Goal: Information Seeking & Learning: Check status

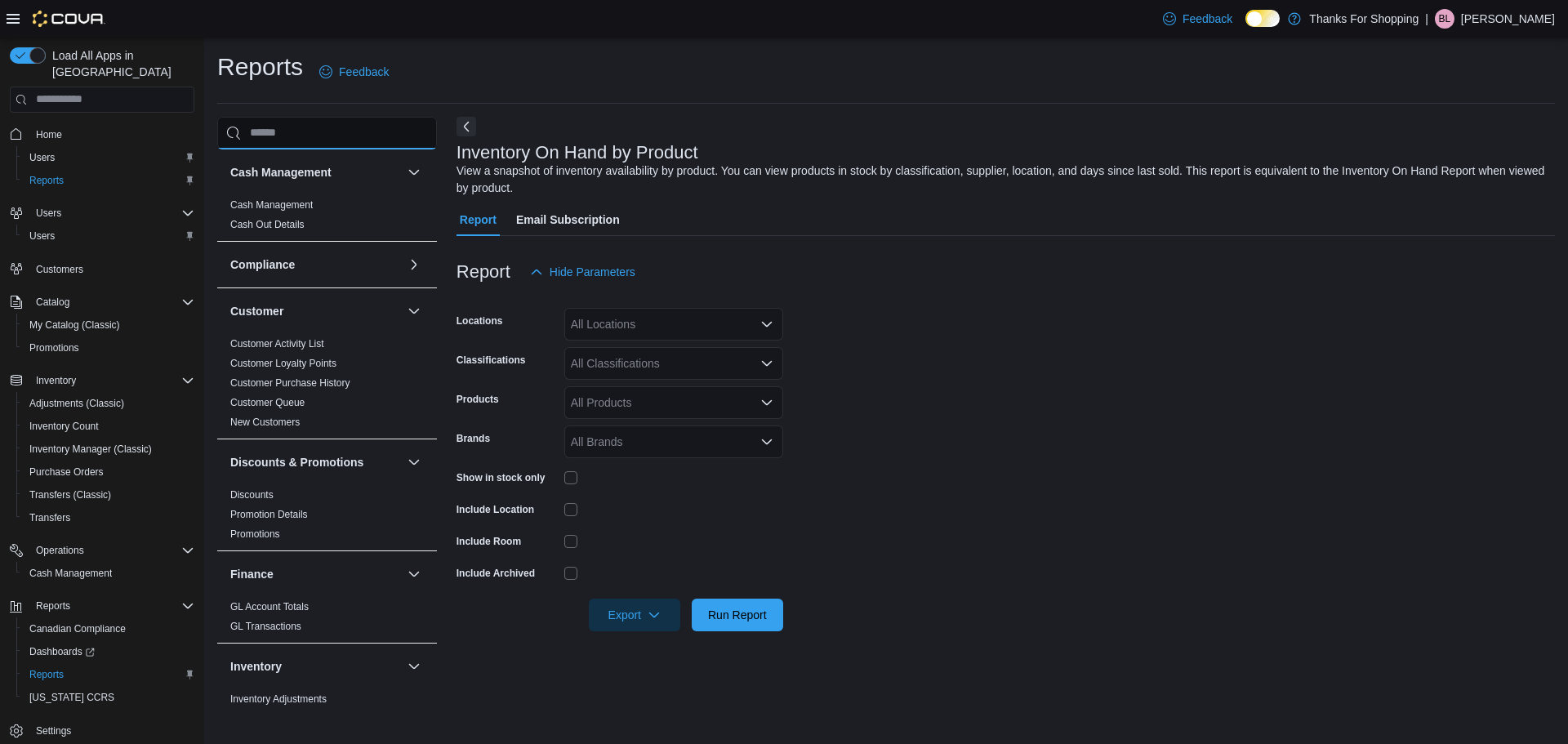
click at [257, 131] on input "search" at bounding box center [327, 133] width 220 height 33
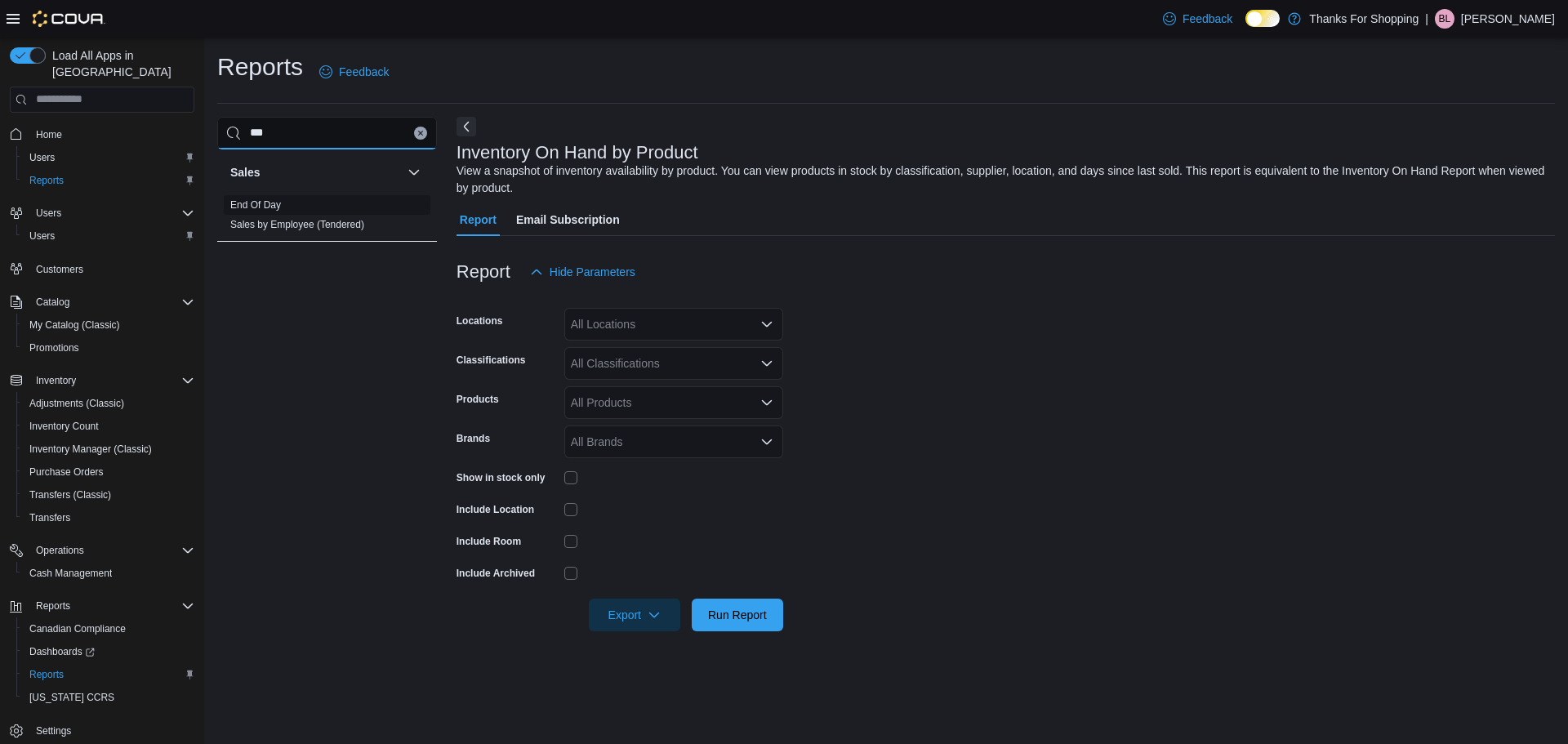
type input "***"
click at [284, 200] on span "End Of Day" at bounding box center [327, 205] width 206 height 19
click at [286, 215] on ul "End Of Day Sales by Employee (Tendered)" at bounding box center [327, 215] width 206 height 39
click at [284, 208] on span "End Of Day" at bounding box center [327, 205] width 206 height 19
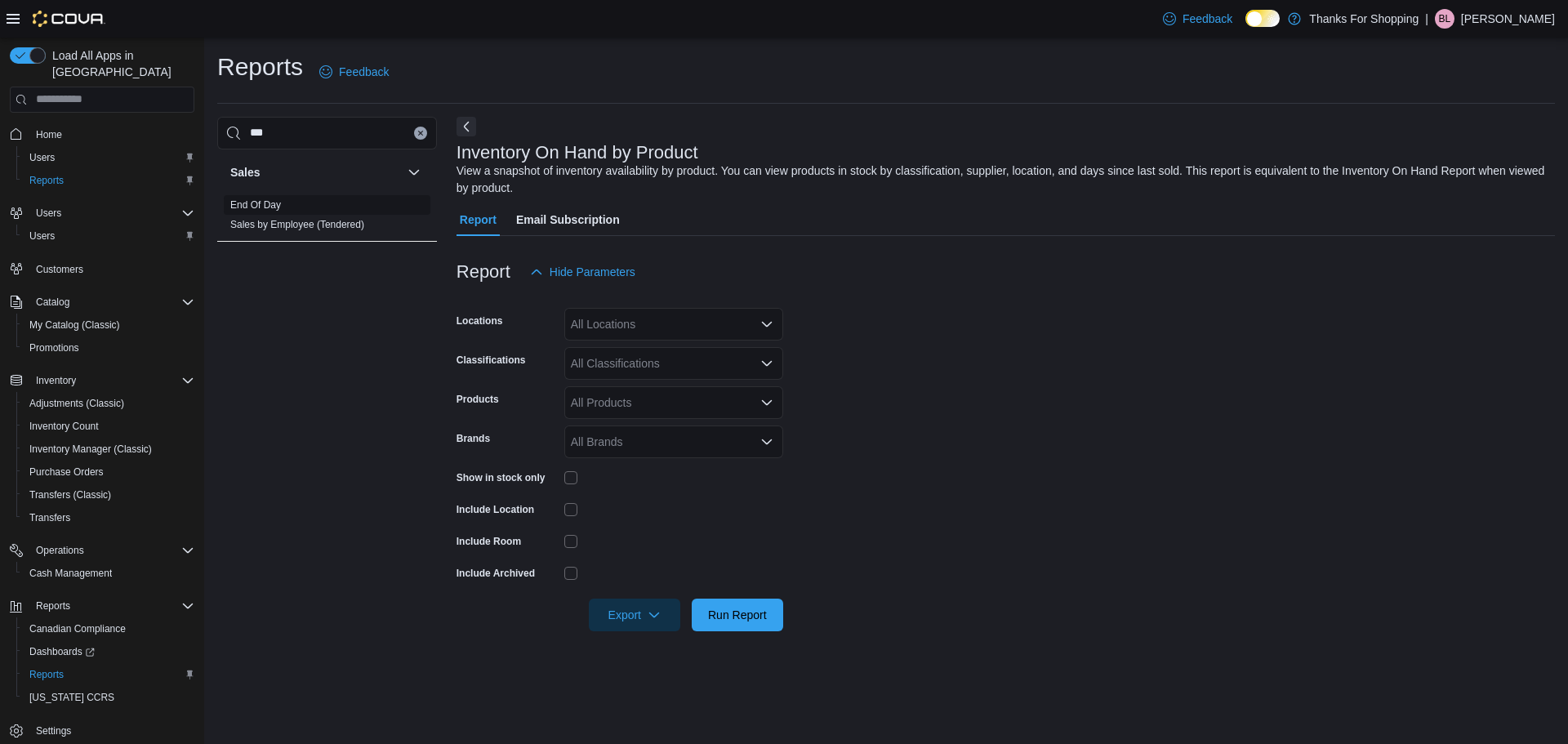
click at [279, 200] on link "End Of Day" at bounding box center [255, 205] width 51 height 12
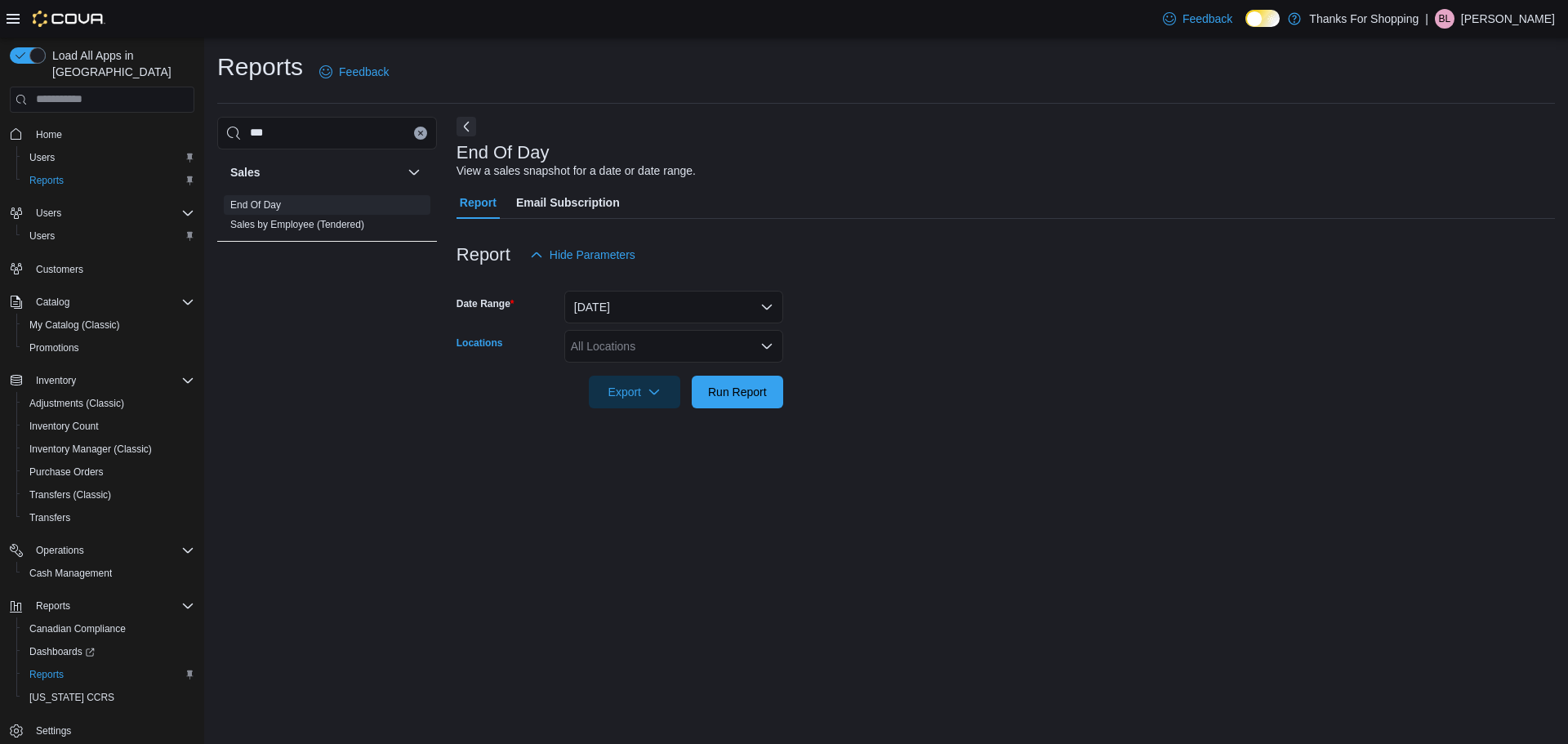
click at [745, 340] on div "All Locations" at bounding box center [674, 346] width 219 height 33
click at [971, 378] on form "Date Range [DATE] Locations All Locations Export Run Report" at bounding box center [1006, 340] width 1099 height 137
